Goal: Use online tool/utility: Use online tool/utility

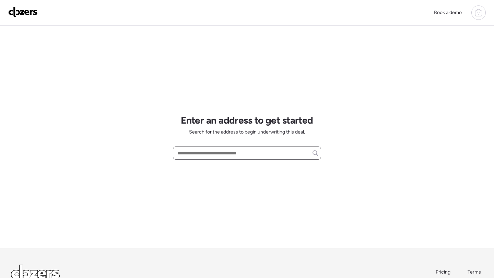
click at [210, 153] on input "text" at bounding box center [247, 153] width 142 height 10
paste input "**********"
click at [214, 170] on div "[STREET_ADDRESS][PERSON_NAME]" at bounding box center [247, 166] width 148 height 12
type input "**********"
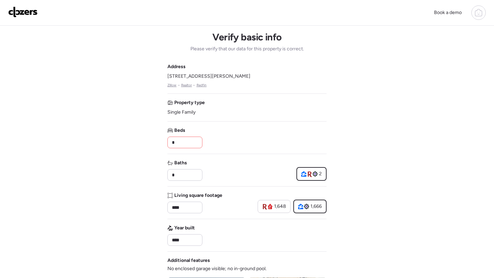
click at [179, 146] on input "*" at bounding box center [184, 143] width 29 height 10
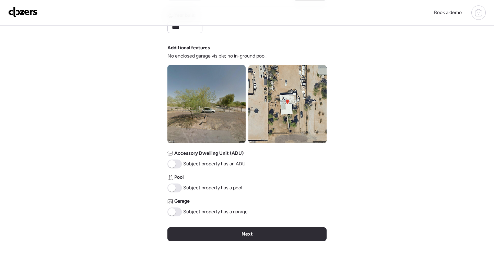
scroll to position [204, 0]
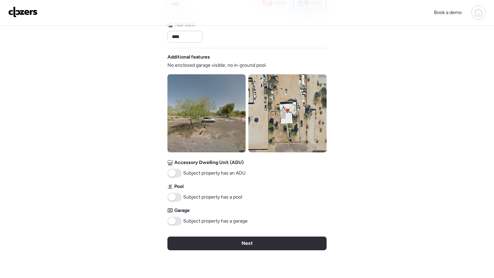
type input "*"
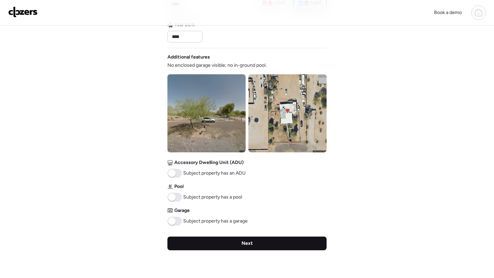
click at [226, 246] on div "Next" at bounding box center [246, 244] width 159 height 14
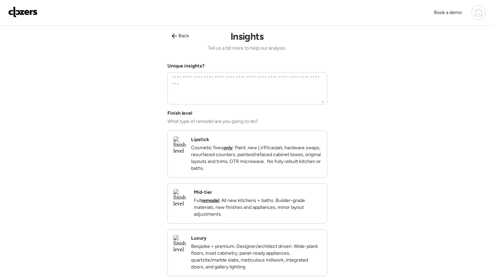
scroll to position [0, 0]
click at [254, 224] on div "Mid-tier Full remodel . All new kitchens + baths. Builder-grade materials, new …" at bounding box center [247, 204] width 159 height 40
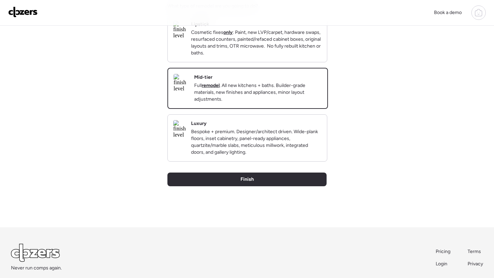
scroll to position [161, 0]
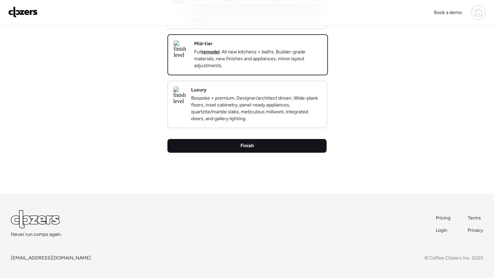
click at [268, 153] on div "Finish" at bounding box center [246, 146] width 159 height 14
